Goal: Transaction & Acquisition: Purchase product/service

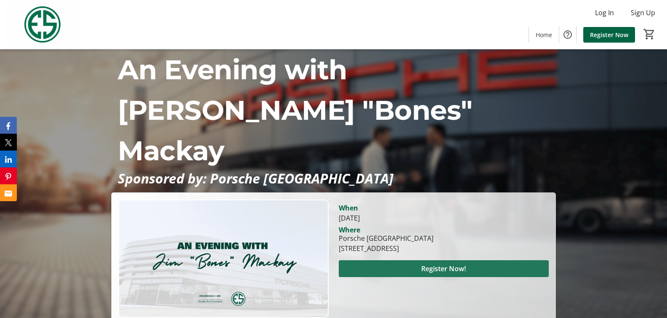
click at [437, 263] on span "Register Now!" at bounding box center [444, 268] width 45 height 10
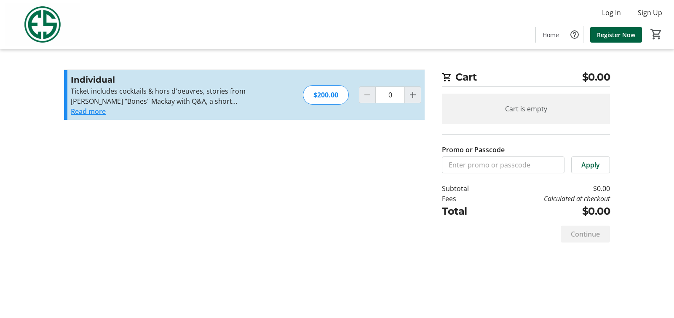
click at [94, 111] on button "Read more" at bounding box center [88, 111] width 35 height 10
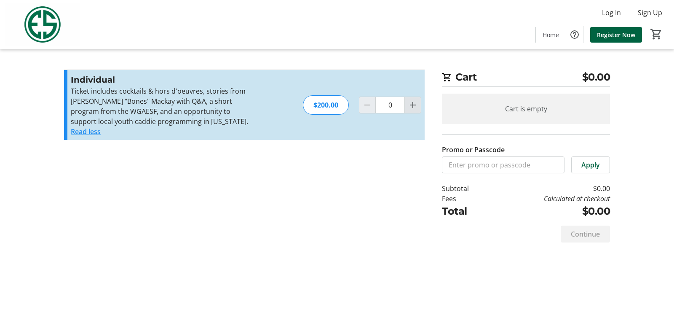
click at [413, 104] on mat-icon "Increment by one" at bounding box center [413, 105] width 10 height 10
type input "1"
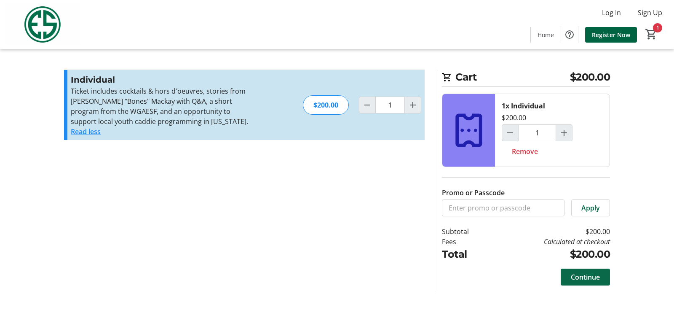
click at [583, 275] on span "Continue" at bounding box center [585, 277] width 29 height 10
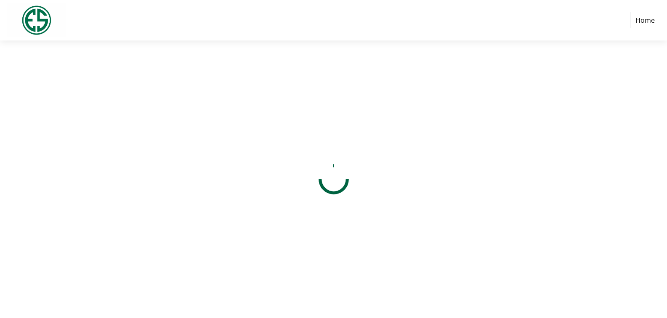
select select "US"
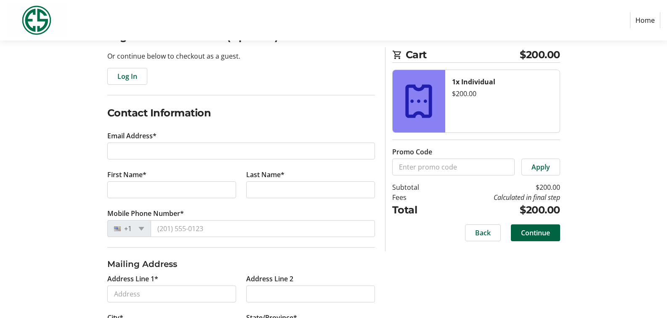
scroll to position [91, 0]
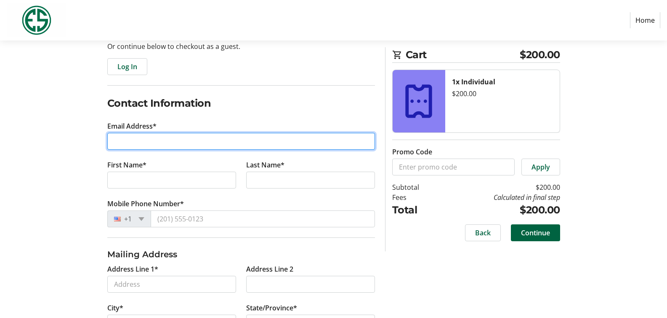
click at [136, 140] on input "Email Address*" at bounding box center [241, 141] width 268 height 17
type input "[PERSON_NAME][EMAIL_ADDRESS][PERSON_NAME][DOMAIN_NAME]"
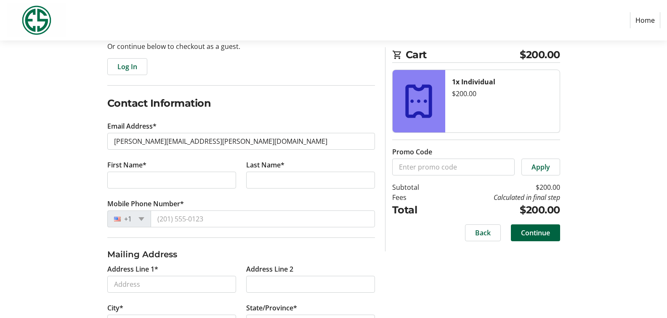
type input "[PERSON_NAME]"
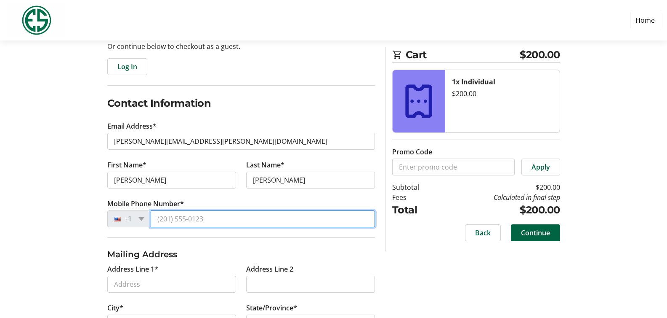
type input "[PHONE_NUMBER]"
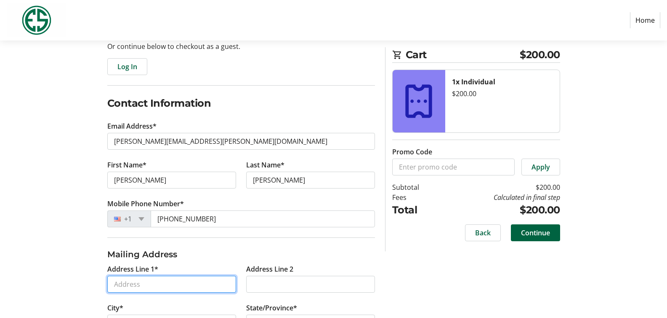
type input "2182 Dad Hawks"
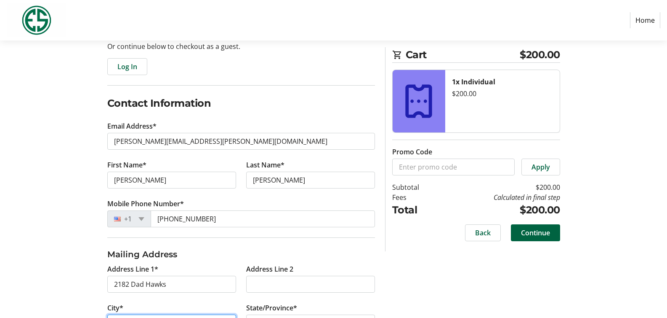
type input "Flagstaff"
select select "AZ"
type input "86005-4320"
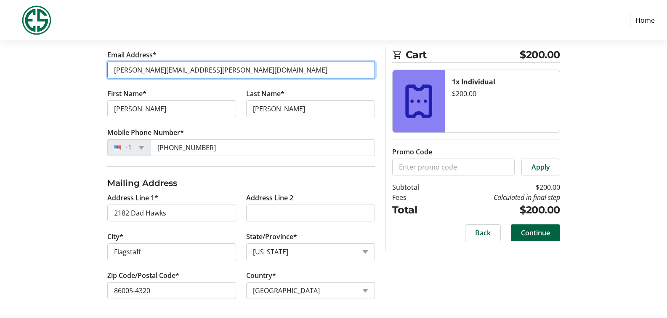
scroll to position [163, 0]
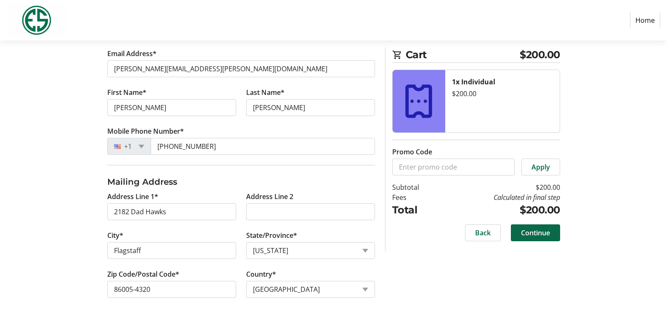
click at [530, 230] on span "Continue" at bounding box center [535, 232] width 29 height 10
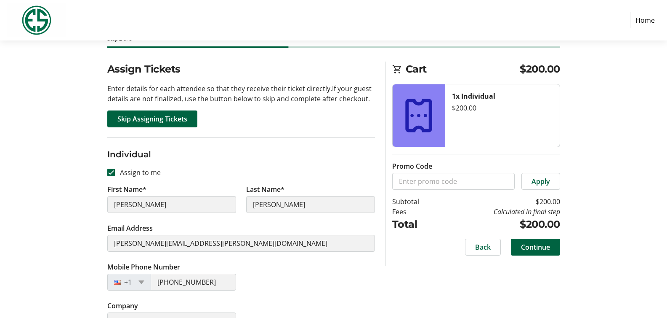
scroll to position [70, 0]
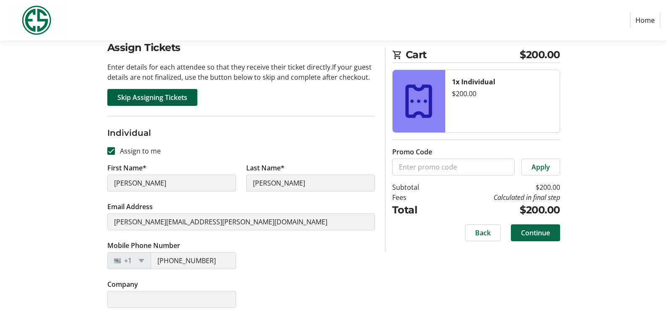
click at [529, 230] on span "Continue" at bounding box center [535, 232] width 29 height 10
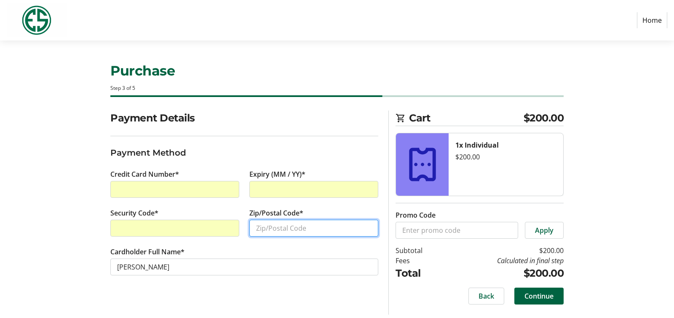
click at [291, 225] on input "Zip/Postal Code*" at bounding box center [313, 227] width 129 height 17
type input "86005"
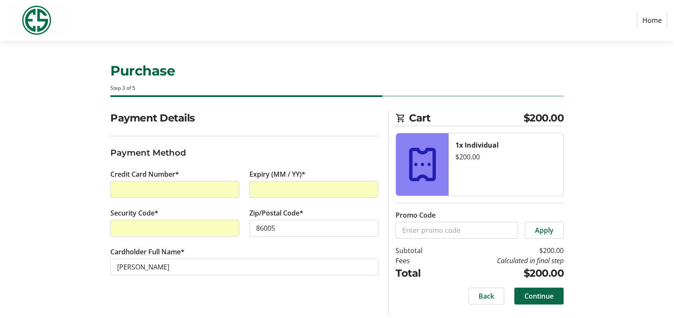
click at [530, 293] on span "Continue" at bounding box center [538, 296] width 29 height 10
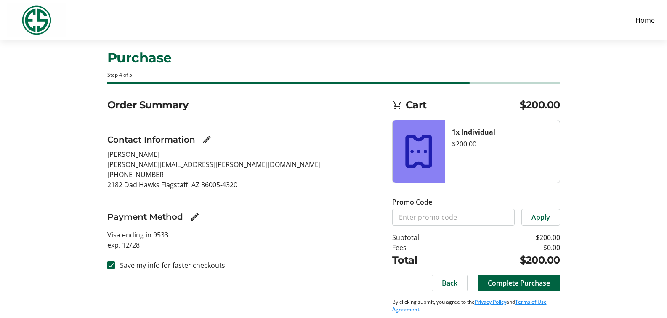
scroll to position [19, 0]
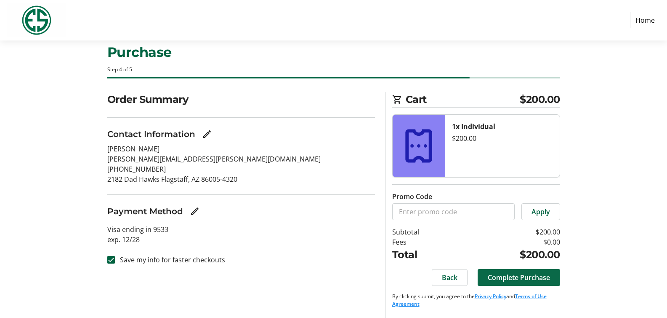
click at [515, 276] on span "Complete Purchase" at bounding box center [519, 277] width 62 height 10
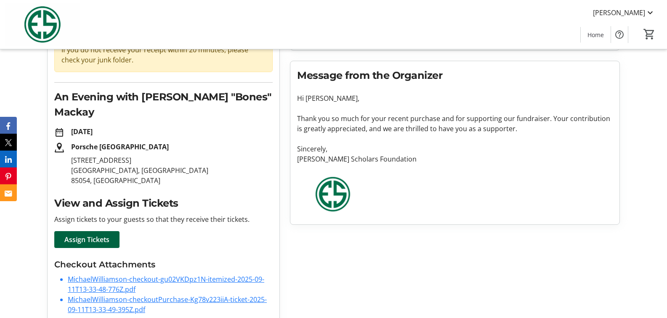
scroll to position [95, 0]
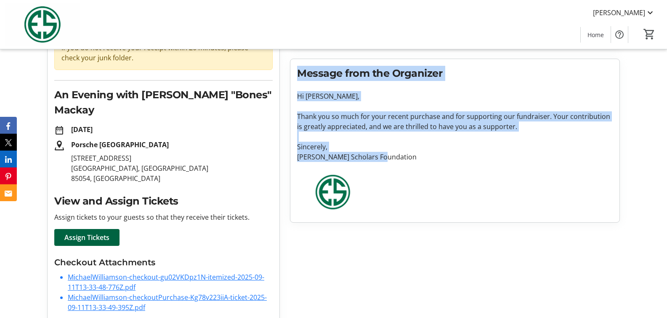
drag, startPoint x: 393, startPoint y: 157, endPoint x: 299, endPoint y: 73, distance: 126.1
click at [299, 73] on tr-organization-message "Message from the Organizer Hi [PERSON_NAME], Thank you so much for your recent …" at bounding box center [455, 140] width 316 height 149
copy tr-organization-message "Message from the Organizer Hi [PERSON_NAME], Thank you so much for your recent …"
